Goal: Task Accomplishment & Management: Complete application form

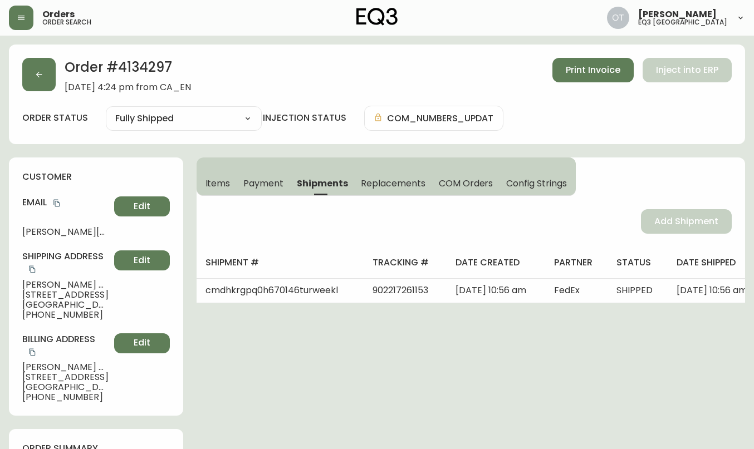
select select "FULLY_SHIPPED"
click at [35, 72] on icon "button" at bounding box center [39, 74] width 9 height 9
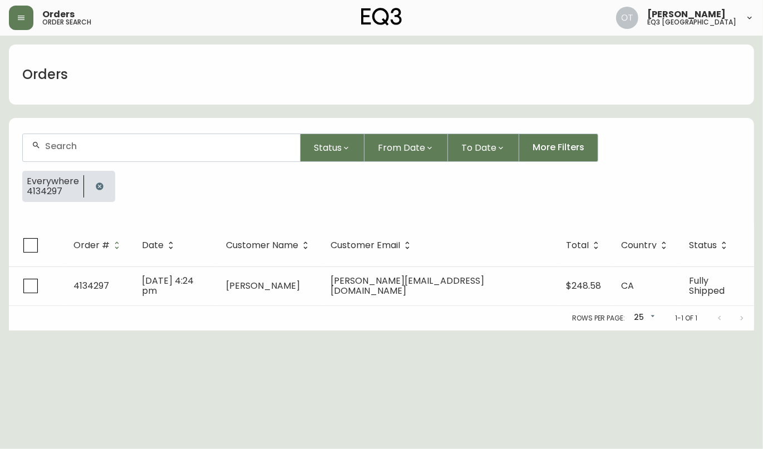
click at [78, 146] on input "text" at bounding box center [168, 146] width 246 height 11
paste input "4134947"
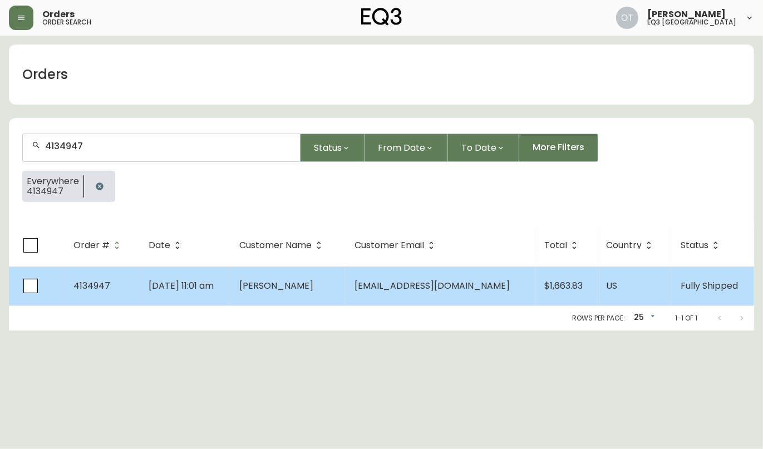
type input "4134947"
click at [68, 301] on td "4134947" at bounding box center [102, 286] width 75 height 39
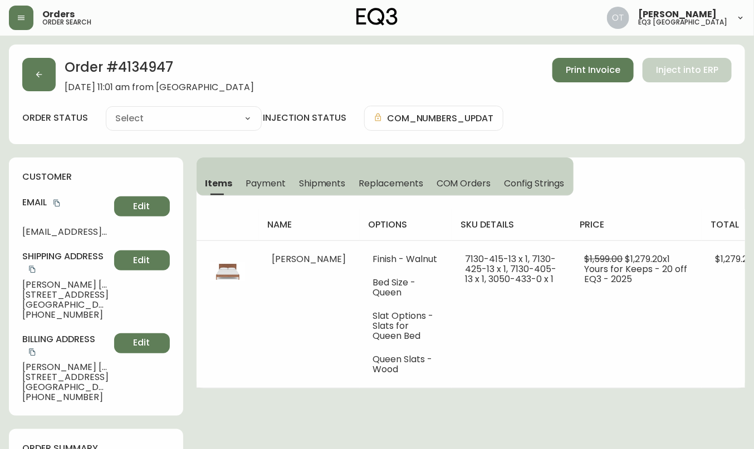
type input "Fully Shipped"
select select "FULLY_SHIPPED"
click at [87, 192] on div "customer Email [EMAIL_ADDRESS][DOMAIN_NAME] Edit Shipping Address [PERSON_NAME]…" at bounding box center [96, 287] width 174 height 258
click at [146, 172] on h4 "customer" at bounding box center [96, 177] width 148 height 12
click at [385, 179] on span "Replacements" at bounding box center [391, 184] width 64 height 12
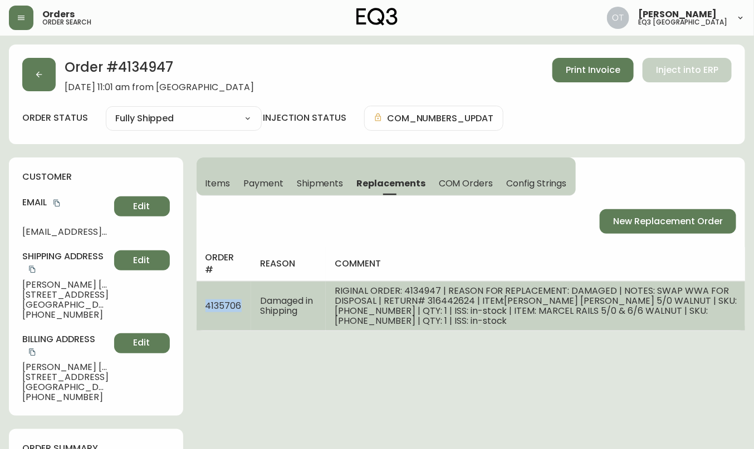
drag, startPoint x: 206, startPoint y: 303, endPoint x: 240, endPoint y: 298, distance: 34.3
click at [240, 300] on span "4135706" at bounding box center [223, 306] width 36 height 13
copy span "4135706"
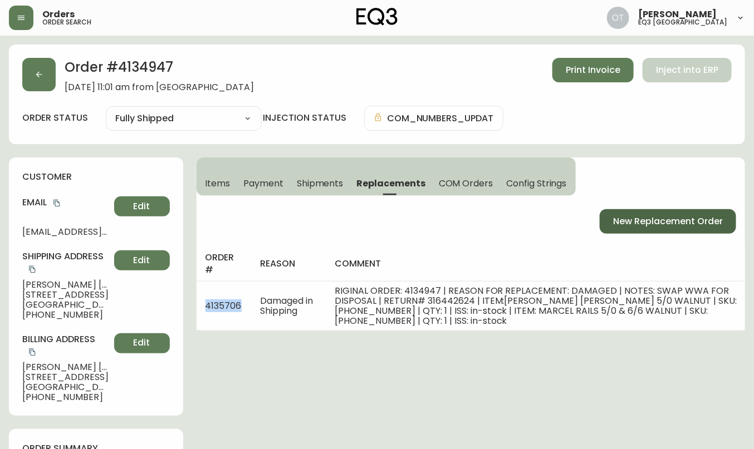
click at [622, 226] on span "New Replacement Order" at bounding box center [668, 221] width 110 height 12
select select "FREIGHT_WHITEGLOVE"
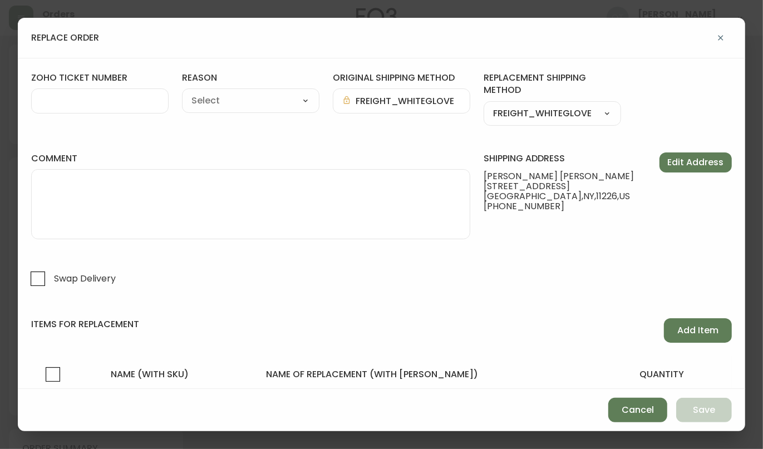
click at [124, 94] on div at bounding box center [100, 101] width 138 height 25
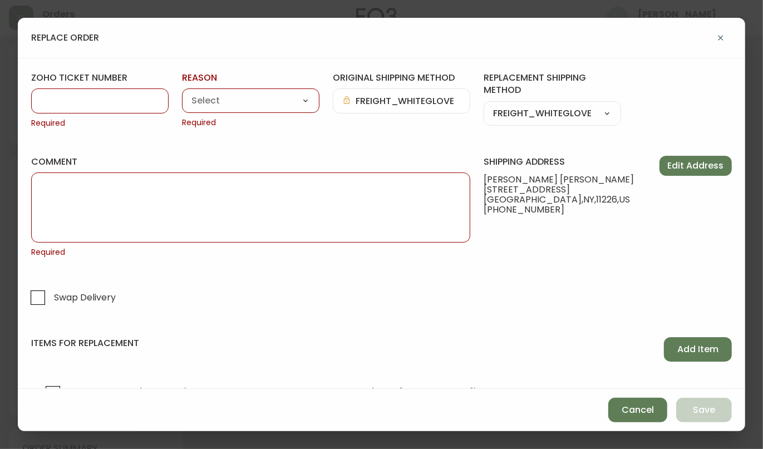
paste input "4135706"
click at [100, 106] on input "4135706" at bounding box center [100, 101] width 119 height 11
type input "4"
paste input "#841638"
click at [50, 100] on input "#841638" at bounding box center [100, 101] width 119 height 11
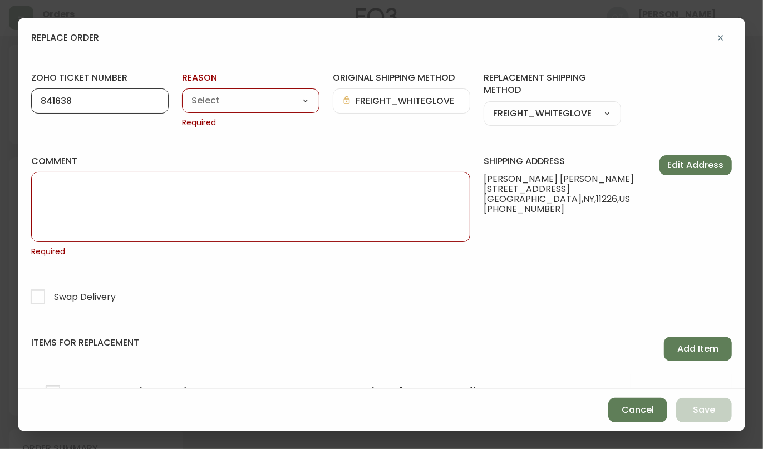
type input "841638"
drag, startPoint x: 206, startPoint y: 90, endPoint x: 205, endPoint y: 99, distance: 9.0
click at [205, 99] on div "Customer Related Damaged in Shipping Lost in Transit or Missing Order Manufactu…" at bounding box center [251, 101] width 138 height 24
click at [205, 99] on select "Customer Related Damaged in Shipping Lost in Transit or Missing Order Manufactu…" at bounding box center [251, 101] width 138 height 17
select select "Damaged in Shipping"
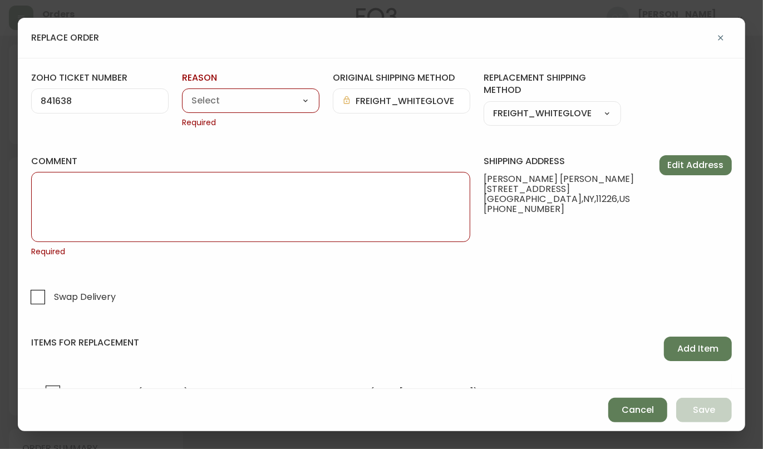
click at [182, 93] on select "Customer Related Damaged in Shipping Lost in Transit or Missing Order Manufactu…" at bounding box center [251, 101] width 138 height 17
type input "Damaged in Shipping"
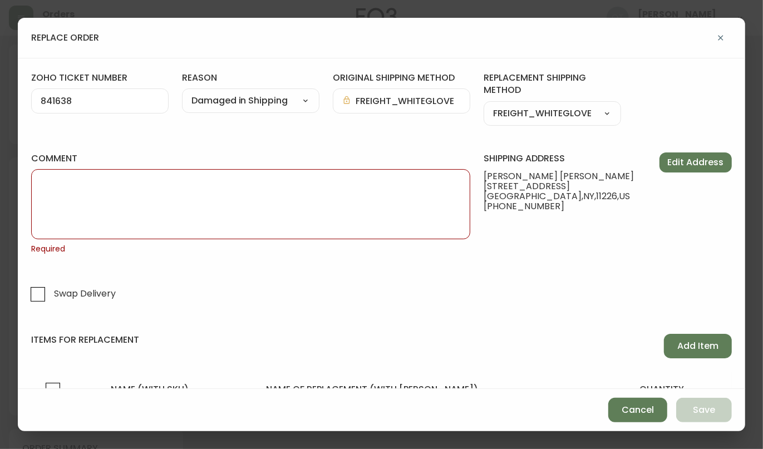
click at [143, 205] on textarea "comment" at bounding box center [251, 204] width 420 height 56
paste textarea "ORIGINAL ORDER: 4134947 1ST REPLACEMENT: 4135706 | REASON FOR REPLACEMENT: DAMA…"
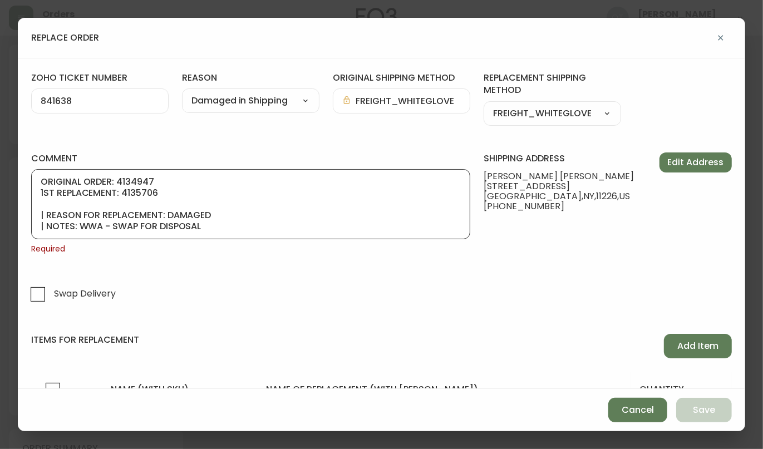
scroll to position [134, 0]
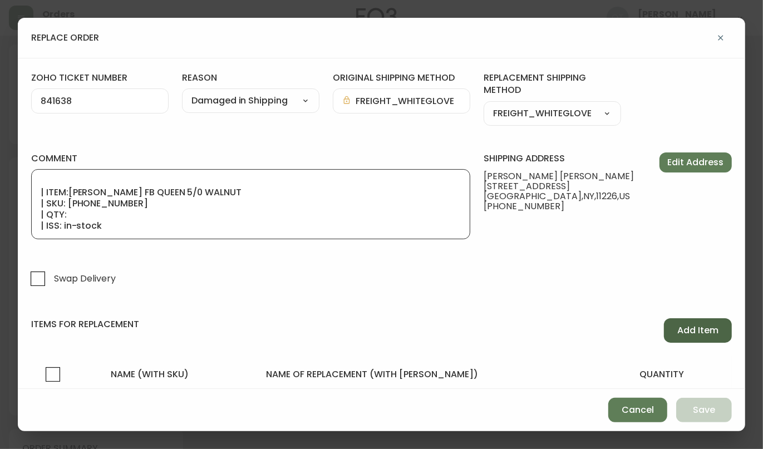
type textarea "ORIGINAL ORDER: 4134947 1ST REPLACEMENT: 4135706 | REASON FOR REPLACEMENT: DAMA…"
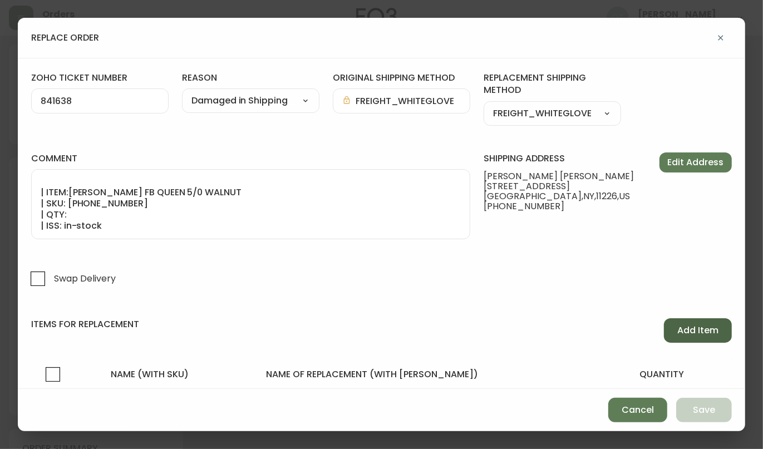
click at [676, 337] on button "Add Item" at bounding box center [698, 330] width 68 height 24
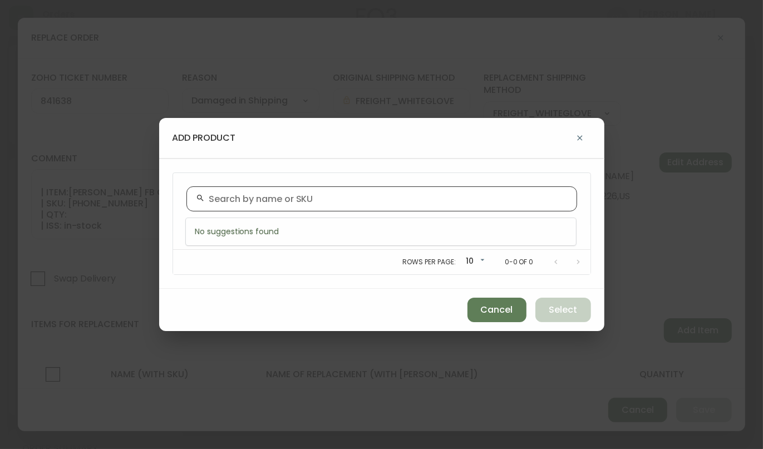
click at [253, 201] on input "text" at bounding box center [388, 199] width 359 height 11
paste input "[PHONE_NUMBER]"
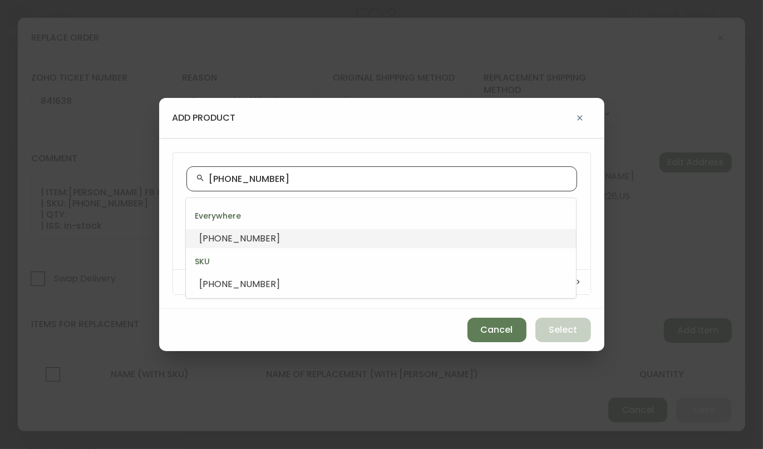
click at [212, 179] on input "[PHONE_NUMBER]" at bounding box center [388, 179] width 359 height 11
click at [213, 237] on span "[PHONE_NUMBER]" at bounding box center [239, 238] width 81 height 13
click at [285, 178] on input "[PHONE_NUMBER]" at bounding box center [388, 179] width 359 height 11
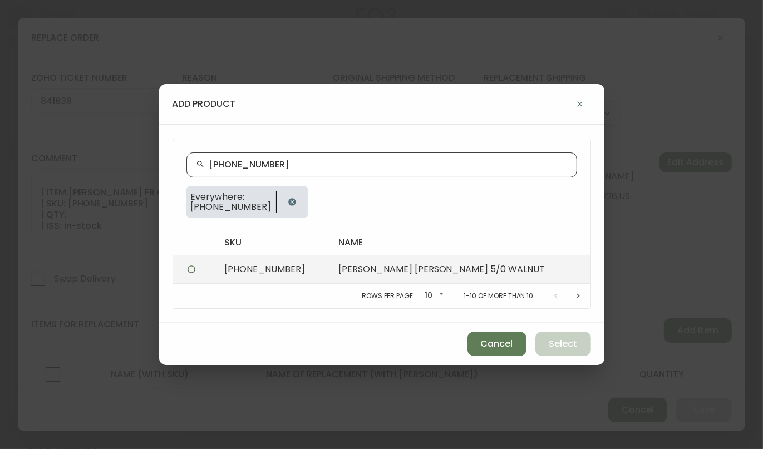
type input "[PHONE_NUMBER]"
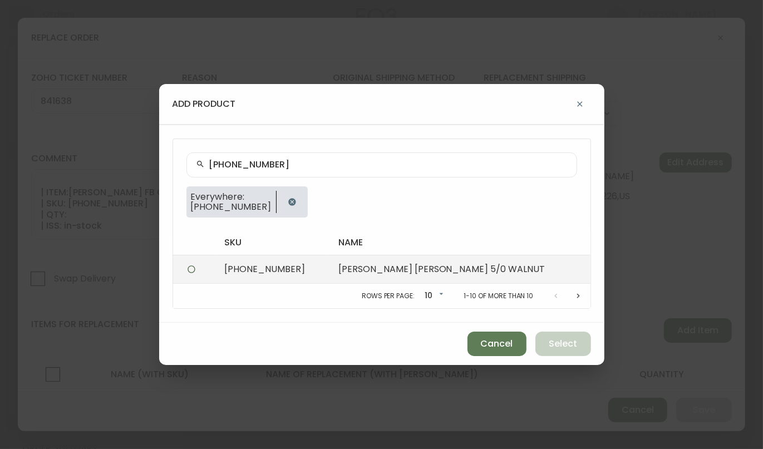
click at [269, 262] on td "[PHONE_NUMBER]" at bounding box center [272, 270] width 114 height 28
radio input "true"
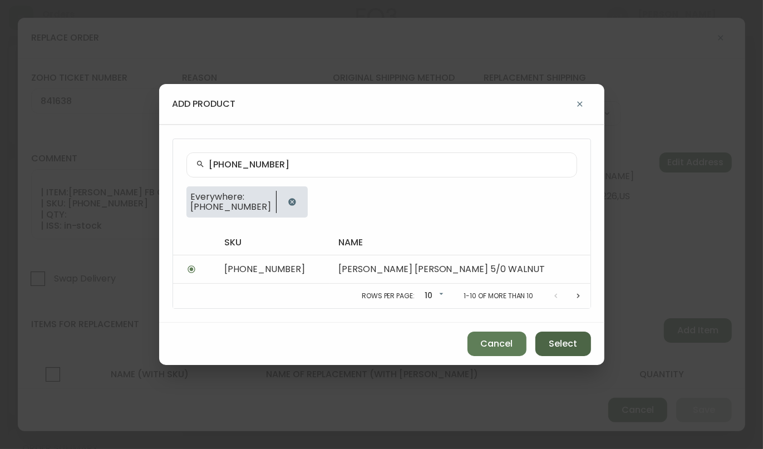
click at [564, 337] on button "Select" at bounding box center [564, 344] width 56 height 24
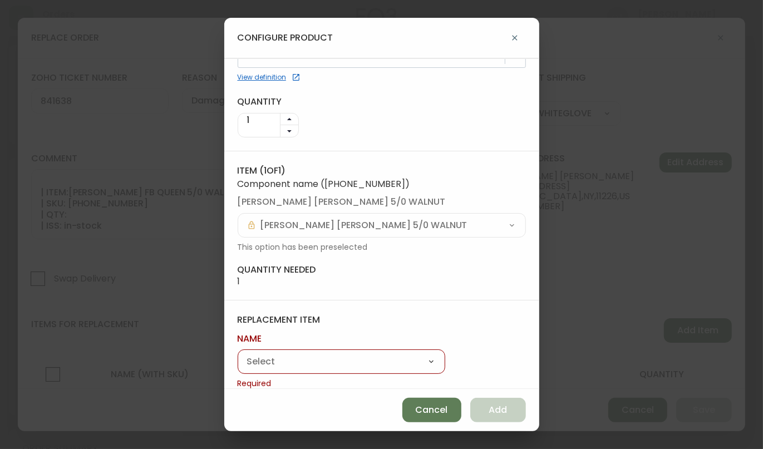
scroll to position [62, 0]
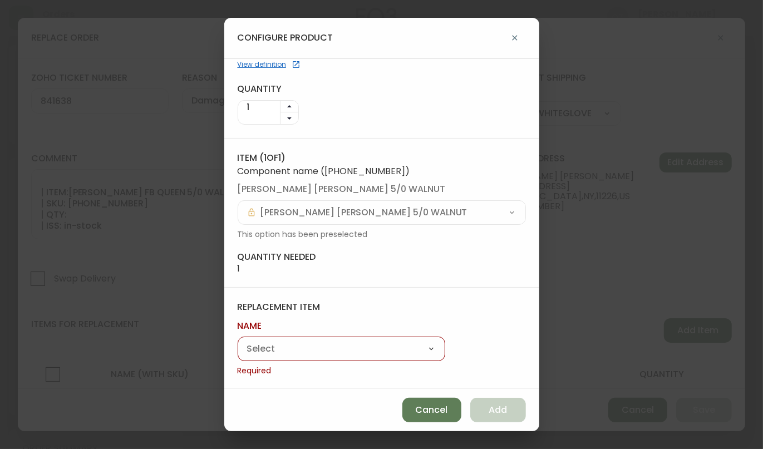
click at [369, 344] on select "[PERSON_NAME]" at bounding box center [342, 349] width 208 height 17
select select "cmeyg8i6q6o7a01985lzok4pz"
click at [238, 355] on select "[PERSON_NAME]" at bounding box center [342, 349] width 208 height 17
type input "[PERSON_NAME]"
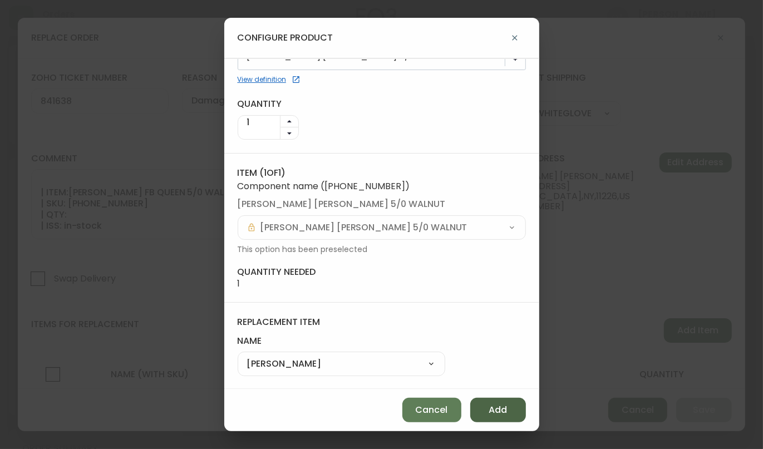
click at [491, 410] on span "Add" at bounding box center [498, 410] width 18 height 12
select select
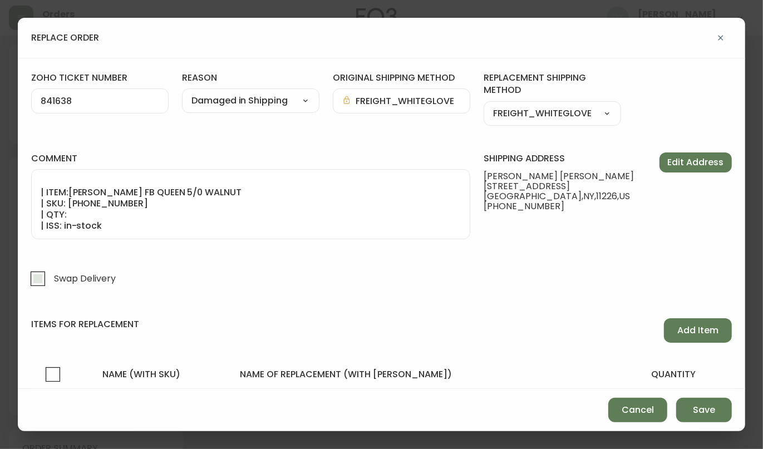
click at [149, 271] on label "Swap Delivery" at bounding box center [92, 279] width 135 height 26
click at [51, 271] on input "Swap Delivery" at bounding box center [38, 279] width 26 height 26
checkbox input "true"
click at [665, 330] on button "Add Item" at bounding box center [698, 330] width 68 height 24
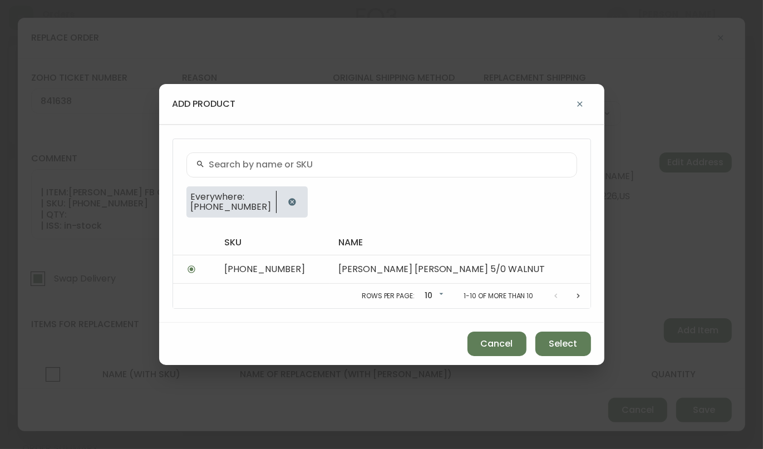
click at [229, 165] on input "text" at bounding box center [388, 165] width 359 height 11
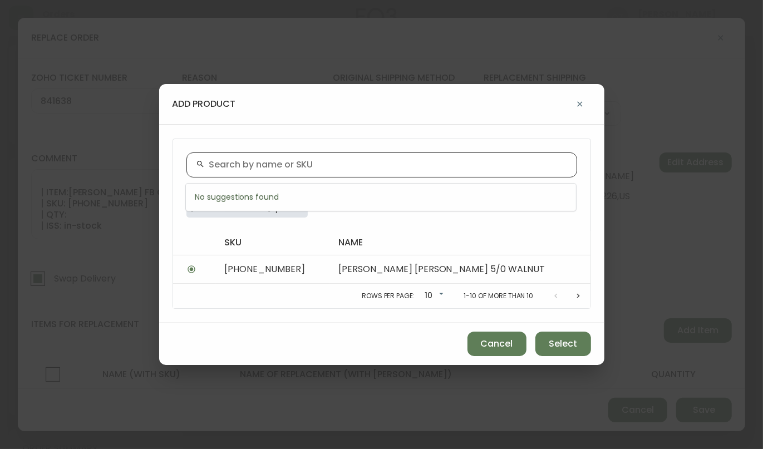
paste input "[PHONE_NUMBER]"
type input "[PHONE_NUMBER]"
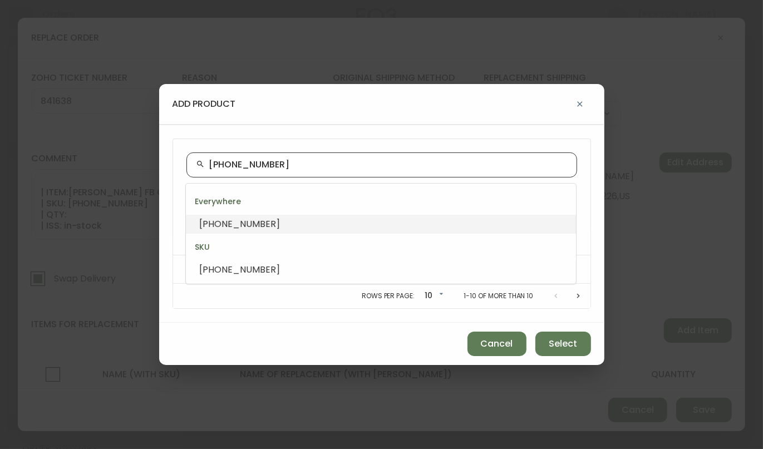
click at [216, 215] on li "[PHONE_NUMBER]" at bounding box center [381, 224] width 390 height 19
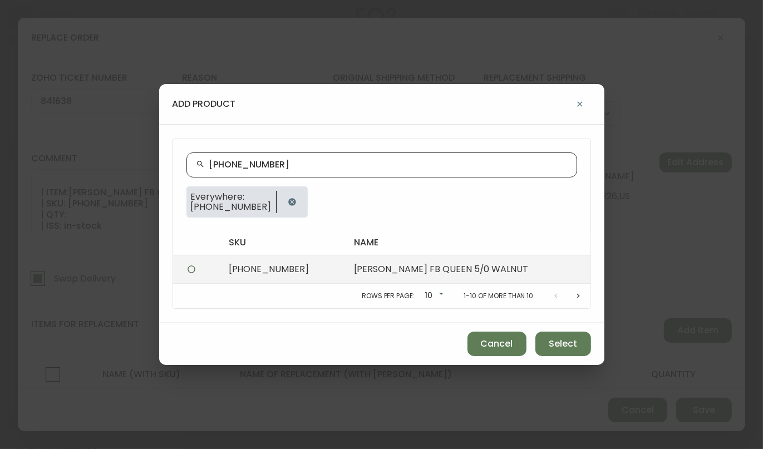
click at [220, 273] on td at bounding box center [196, 270] width 47 height 28
radio input "true"
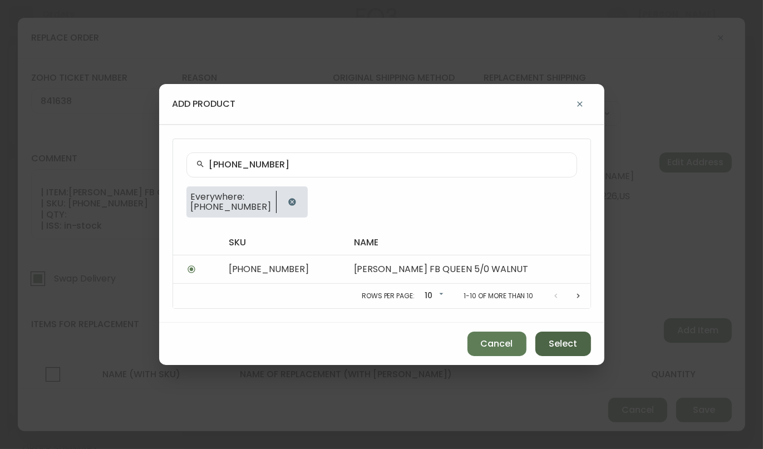
click at [568, 346] on span "Select" at bounding box center [563, 344] width 28 height 12
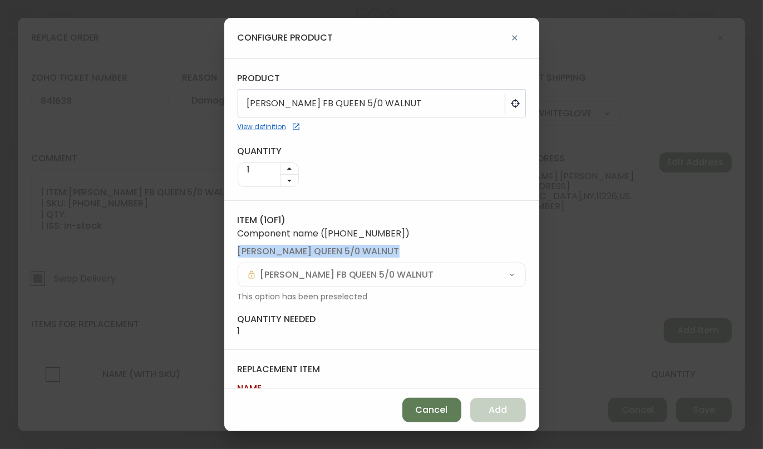
drag, startPoint x: 529, startPoint y: 230, endPoint x: 529, endPoint y: 263, distance: 32.3
click at [529, 263] on div "product [PERSON_NAME] FB QUEEN 5/0 WALNUT View definition quantity 1 Item ( 1 o…" at bounding box center [381, 223] width 315 height 331
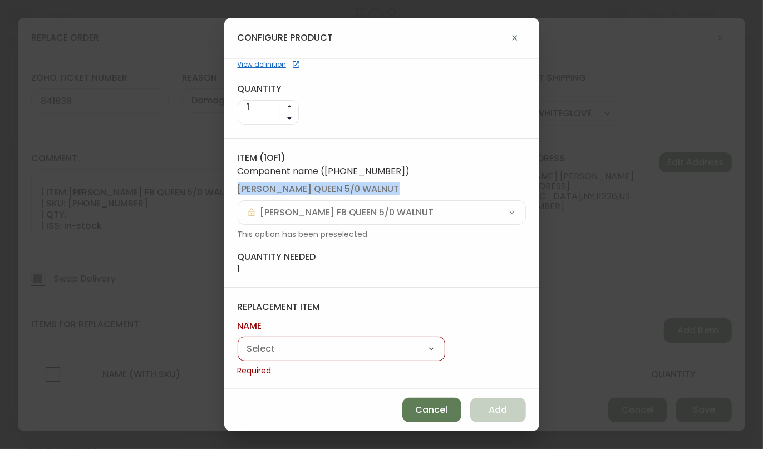
click at [357, 345] on select "[PERSON_NAME]" at bounding box center [342, 349] width 208 height 17
select select "cmeyg8i6q6o7a01985lzok4pz"
click at [238, 355] on select "[PERSON_NAME]" at bounding box center [342, 349] width 208 height 17
type input "[PERSON_NAME]"
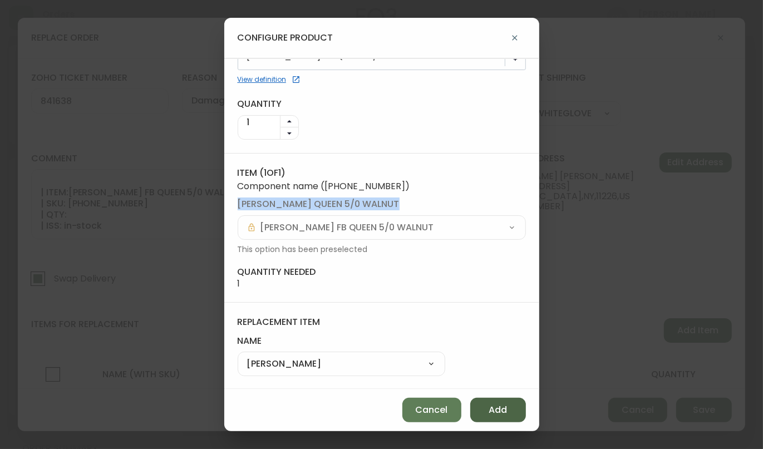
click at [486, 413] on button "Add" at bounding box center [498, 410] width 56 height 24
select select
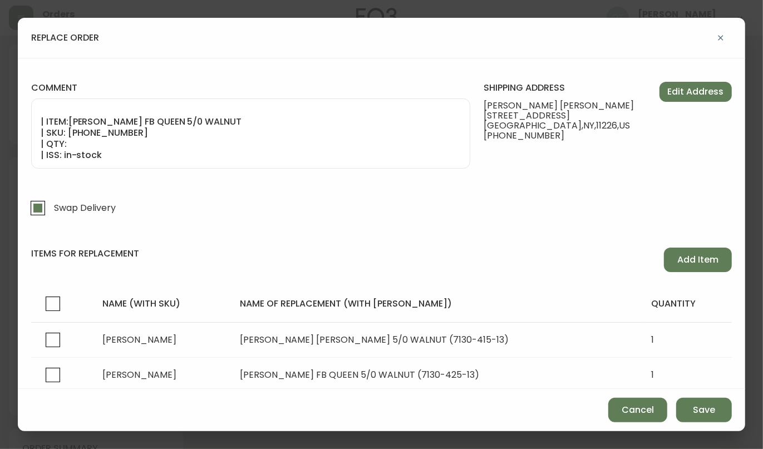
scroll to position [114, 0]
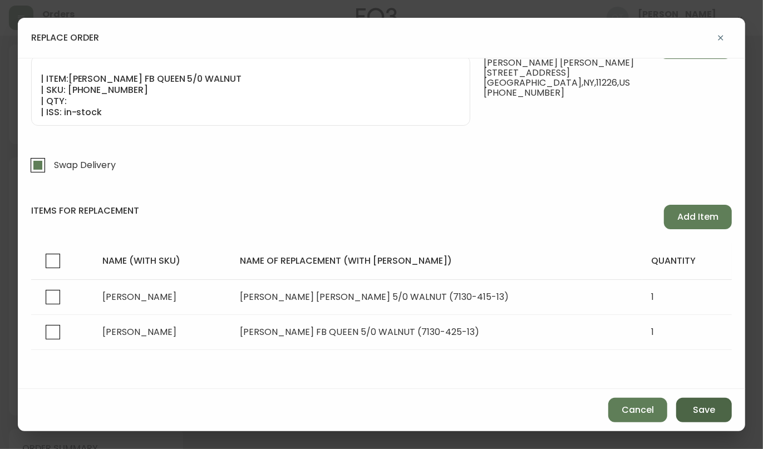
click at [706, 409] on span "Save" at bounding box center [704, 410] width 22 height 12
checkbox input "false"
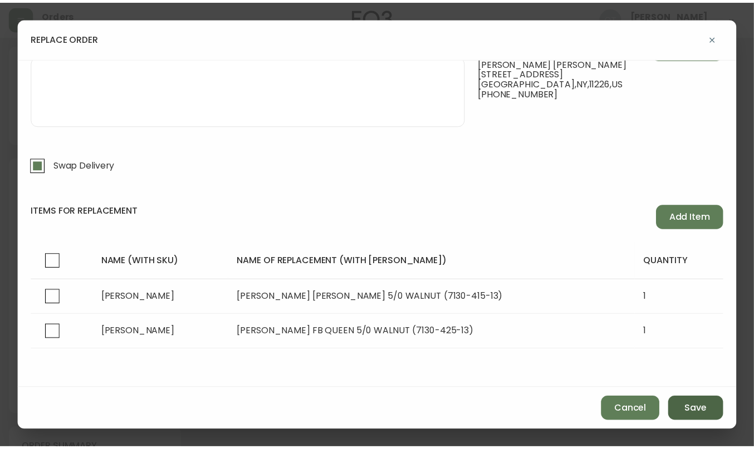
scroll to position [44, 0]
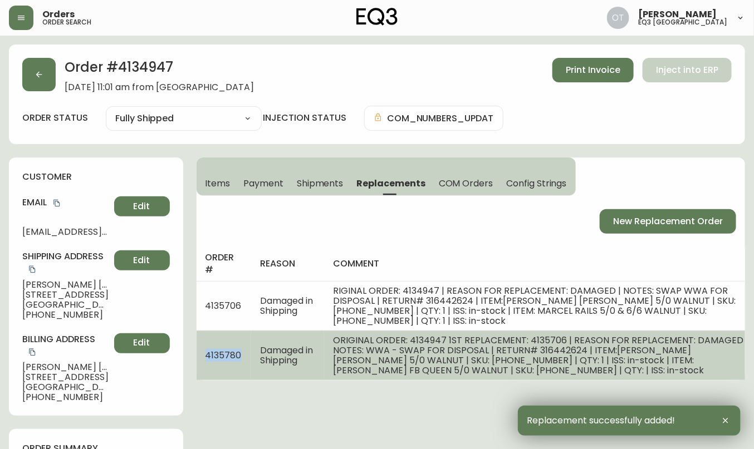
drag, startPoint x: 207, startPoint y: 344, endPoint x: 240, endPoint y: 345, distance: 32.9
click at [240, 349] on span "4135780" at bounding box center [223, 355] width 36 height 13
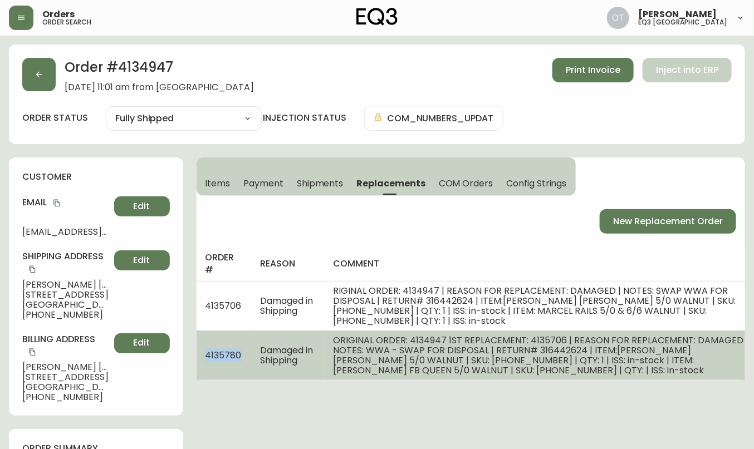
copy span "4135780"
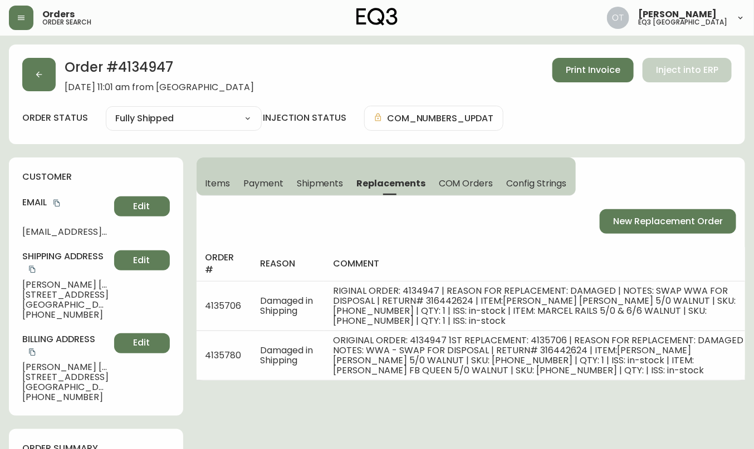
click at [96, 212] on div "Email [EMAIL_ADDRESS][DOMAIN_NAME] Edit" at bounding box center [96, 217] width 148 height 40
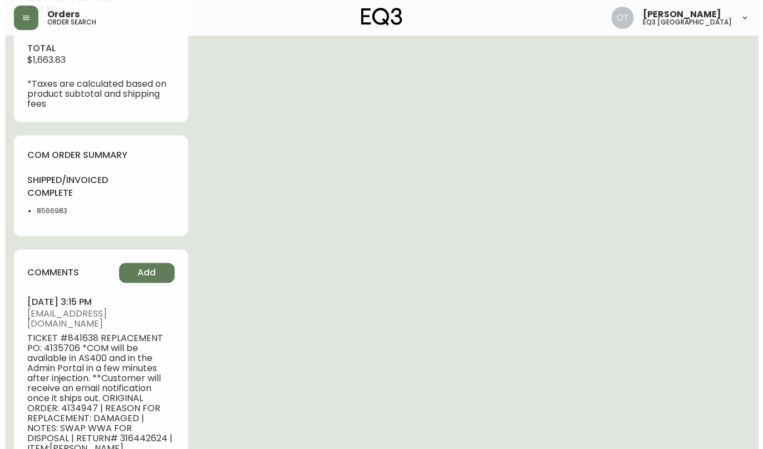
scroll to position [589, 0]
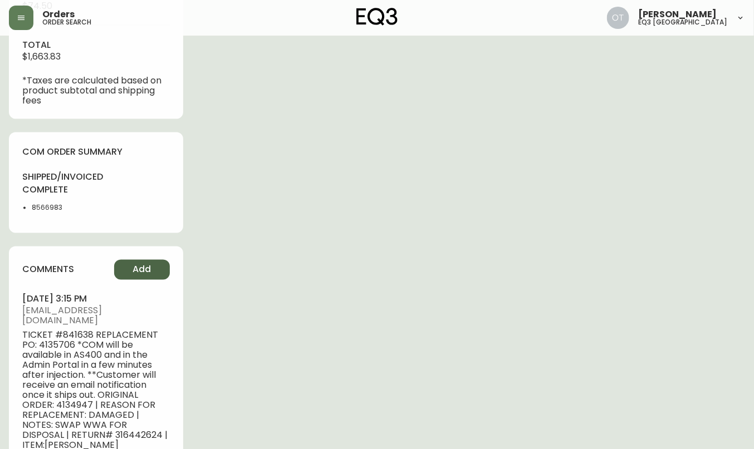
click at [156, 269] on button "Add" at bounding box center [142, 270] width 56 height 20
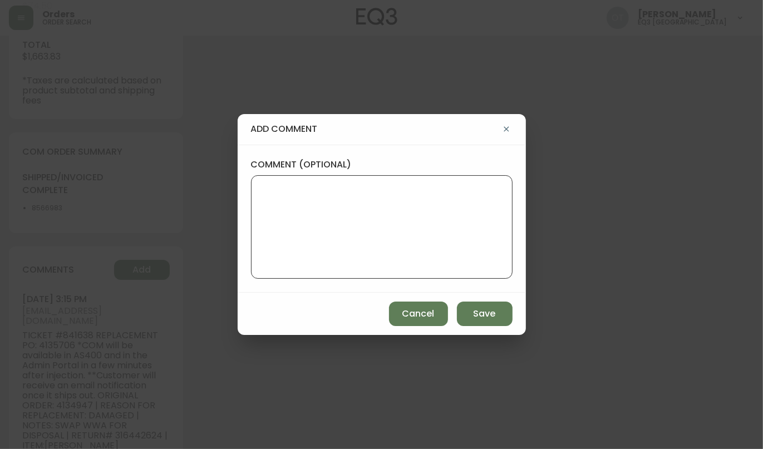
click at [300, 231] on textarea "comment (optional)" at bounding box center [382, 227] width 243 height 89
paste textarea "TICKET #841638 REPLACEMENT PO: 4135780 *COM will be available in AS400 and in t…"
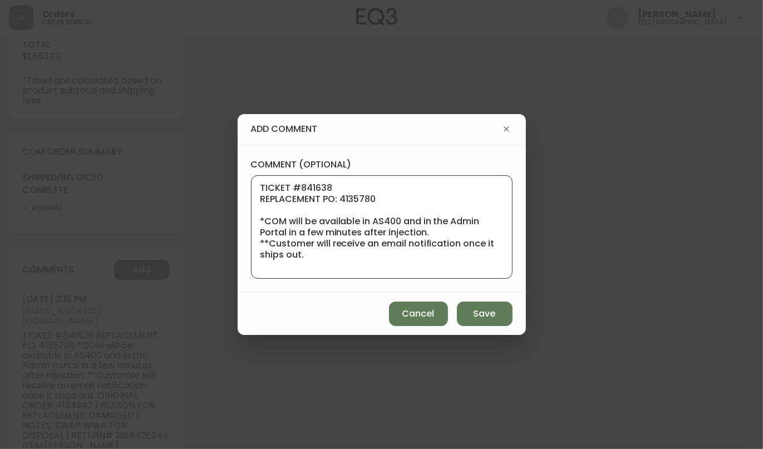
scroll to position [189, 0]
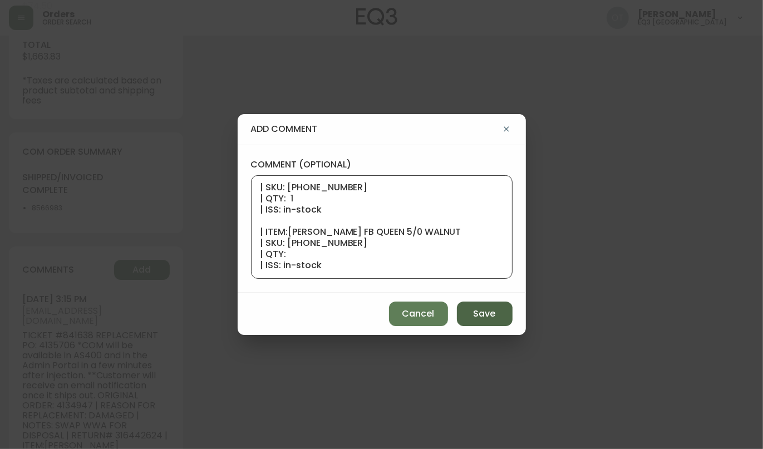
type textarea "TICKET #841638 REPLACEMENT PO: 4135780 *COM will be available in AS400 and in t…"
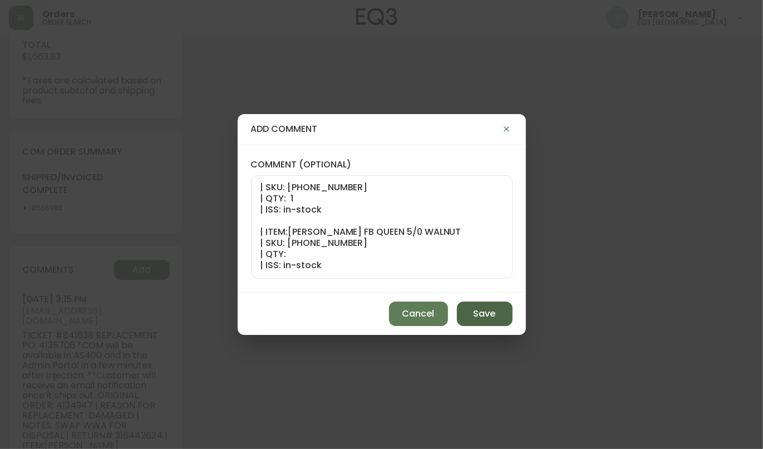
click at [477, 313] on span "Save" at bounding box center [485, 314] width 22 height 12
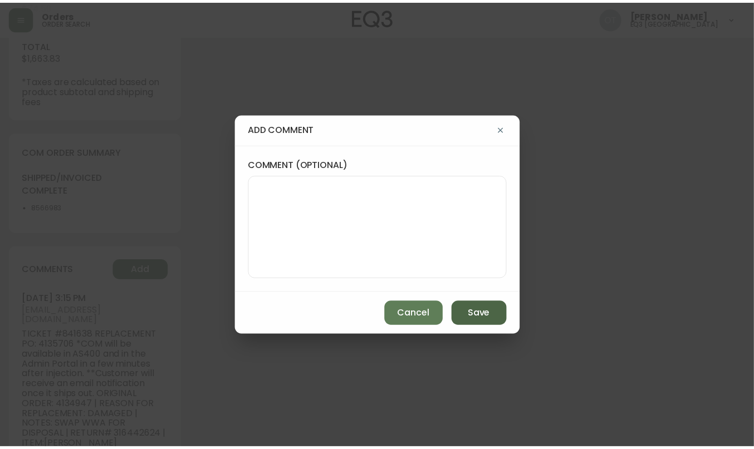
scroll to position [0, 0]
